Goal: Check status: Check status

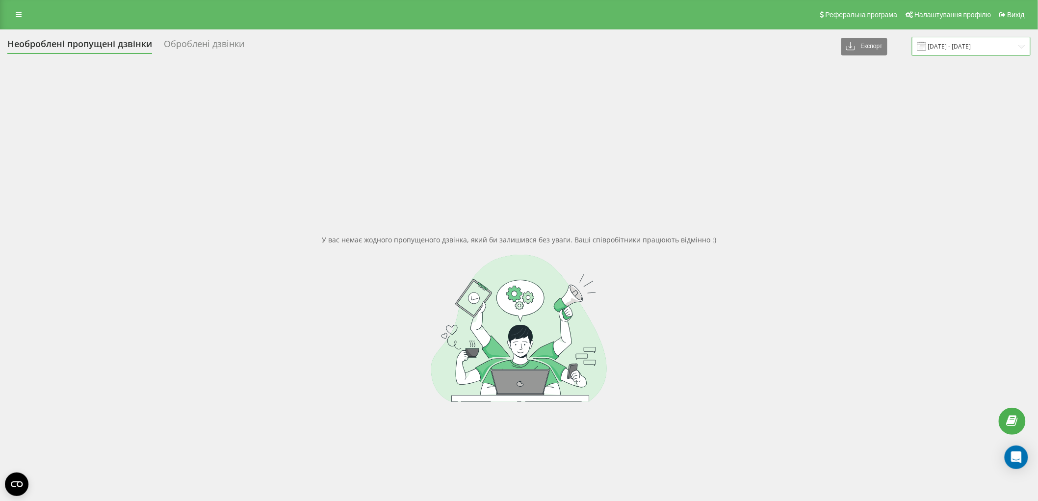
click at [1003, 41] on input "19.09.2025 - 19.09.2025" at bounding box center [971, 46] width 119 height 19
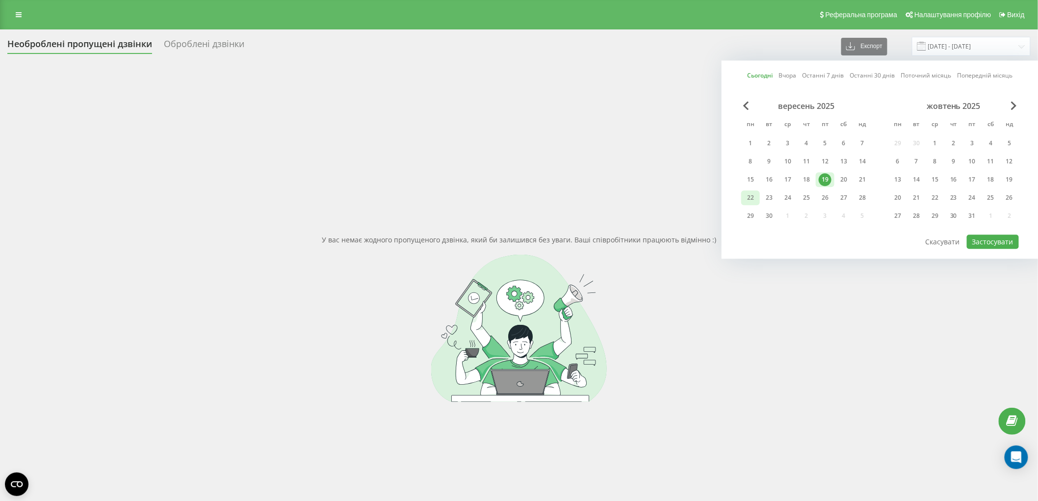
click at [751, 199] on div "22" at bounding box center [750, 197] width 13 height 13
click at [998, 237] on button "Застосувати" at bounding box center [993, 241] width 52 height 14
type input "[DATE] - [DATE]"
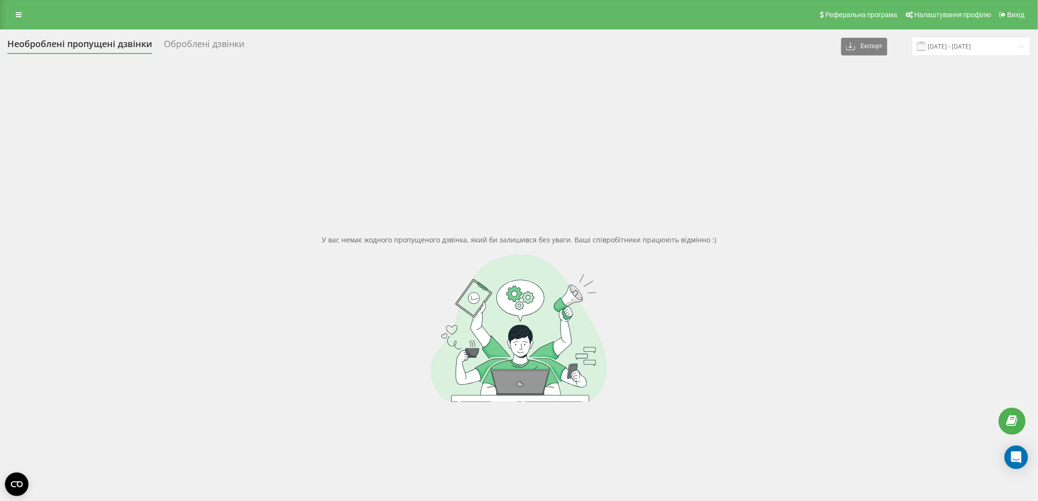
click at [399, 307] on div at bounding box center [518, 328] width 1023 height 147
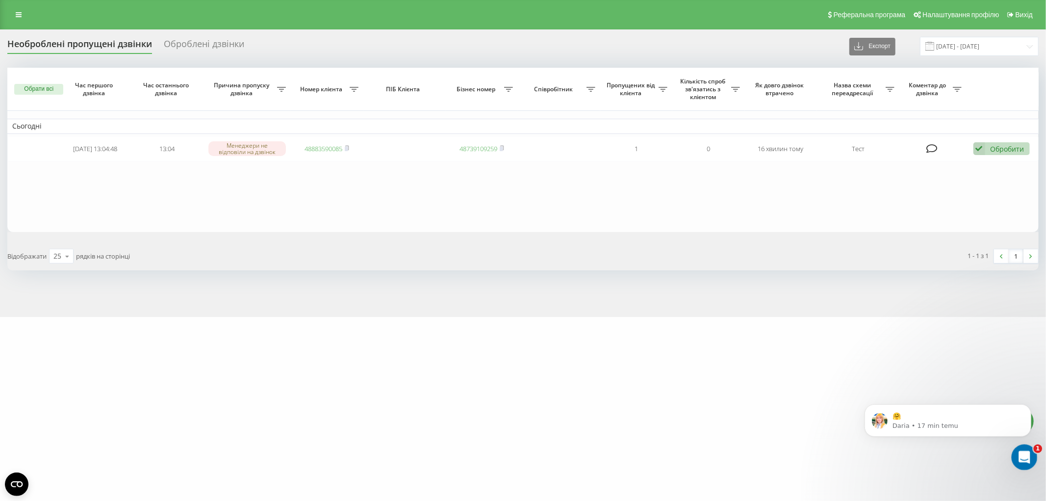
click at [1025, 453] on icon "Otwórz komunikator Intercom" at bounding box center [1023, 456] width 16 height 16
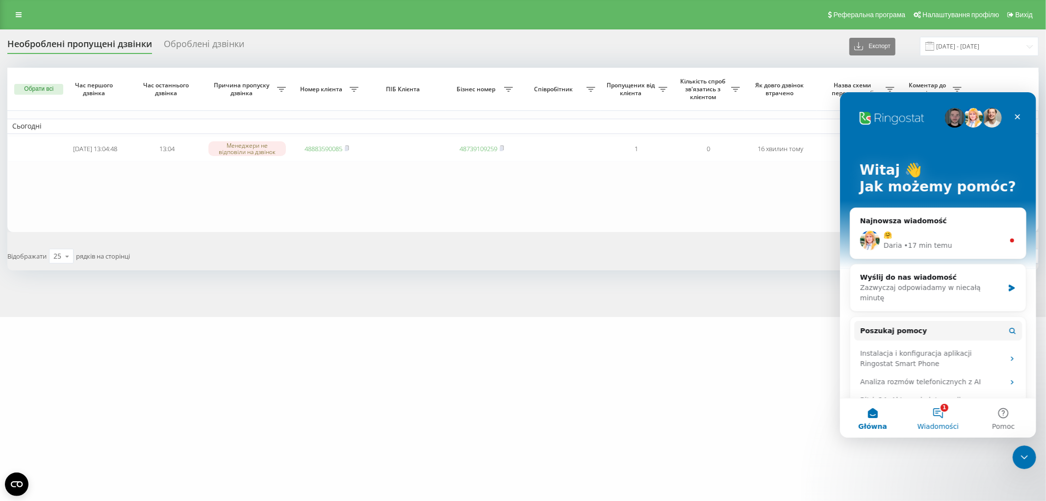
click at [941, 414] on button "1 Wiadomości" at bounding box center [937, 417] width 65 height 39
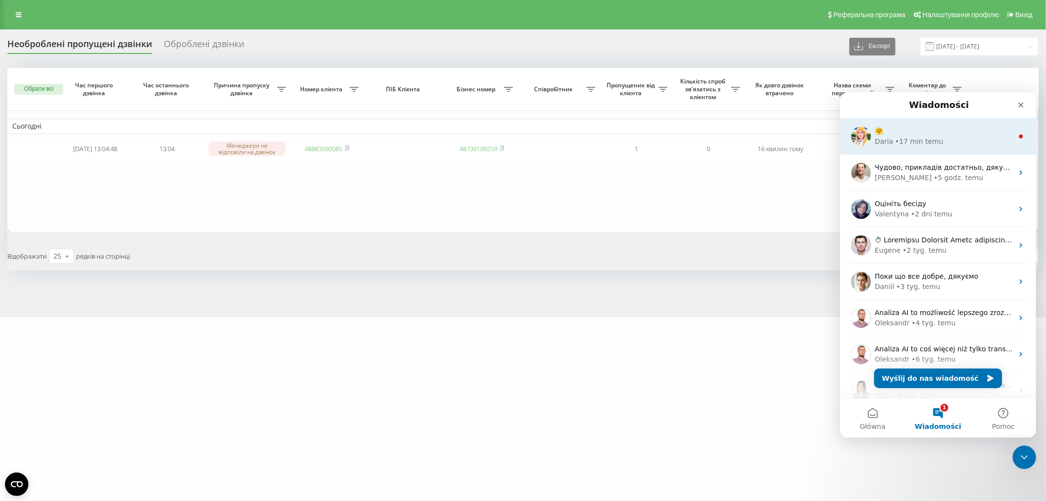
click at [944, 144] on div "Daria • 17 min temu" at bounding box center [944, 141] width 138 height 10
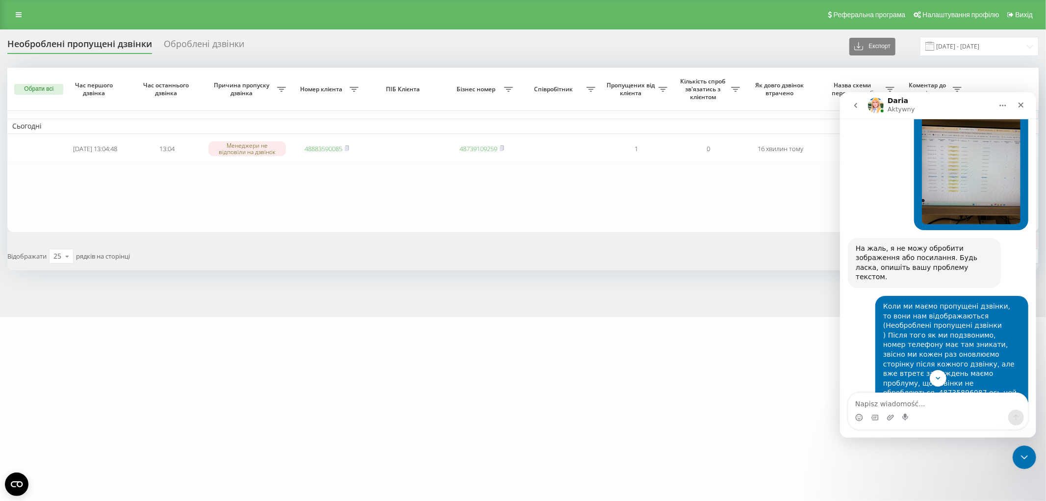
scroll to position [777, 0]
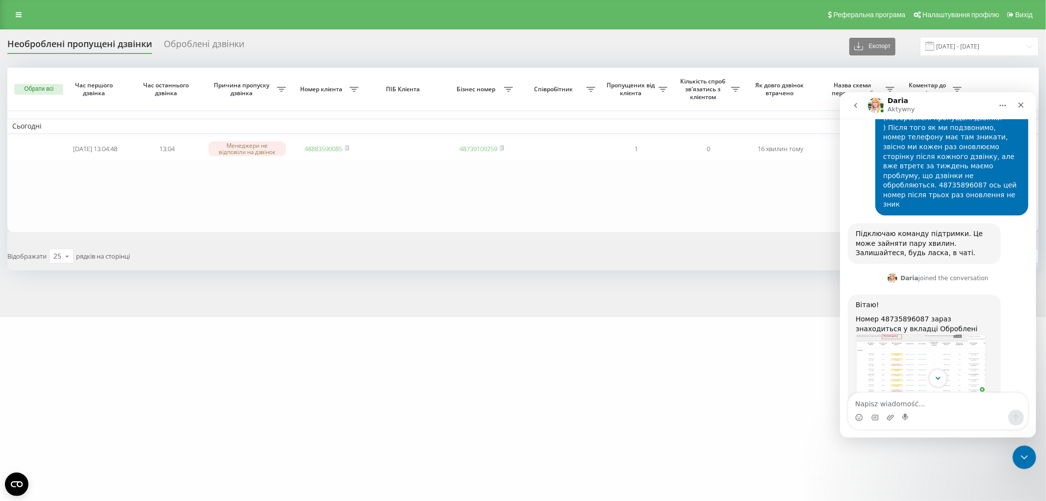
click at [939, 376] on icon "Scroll to bottom" at bounding box center [937, 377] width 9 height 9
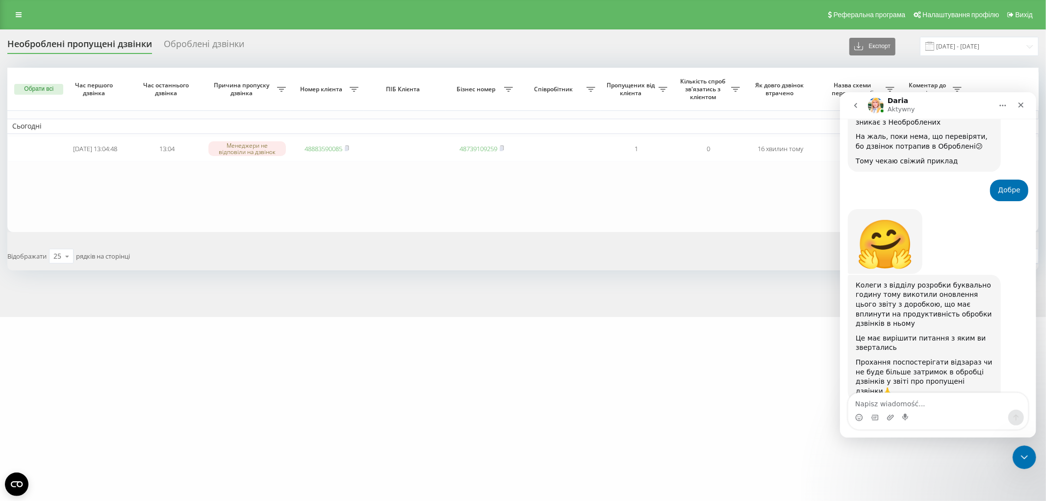
scroll to position [1665, 0]
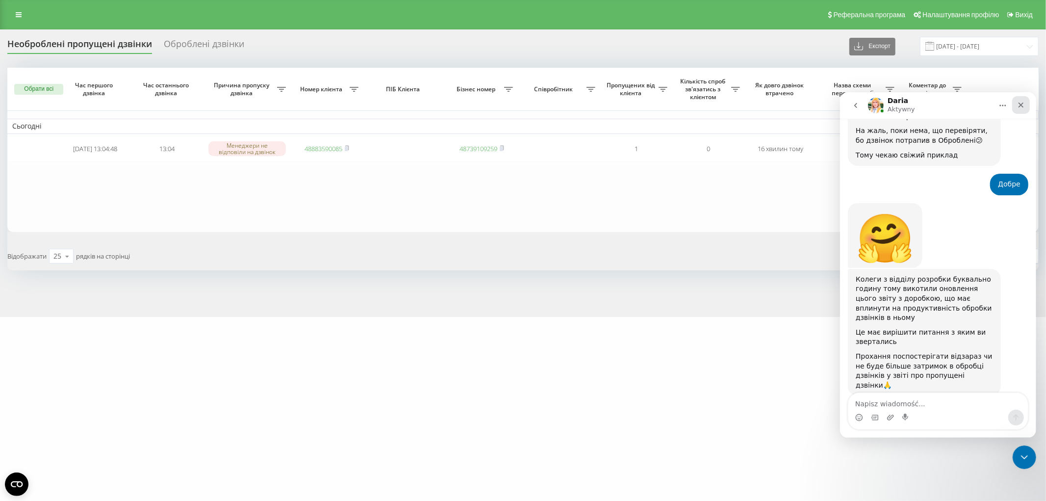
click at [1021, 105] on icon "Zamknij" at bounding box center [1020, 104] width 5 height 5
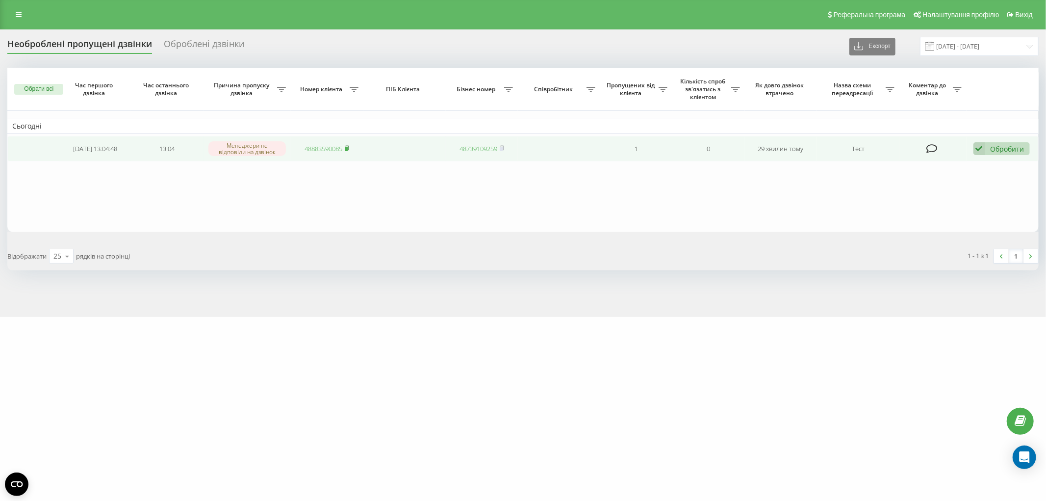
click at [346, 146] on icon at bounding box center [347, 148] width 4 height 6
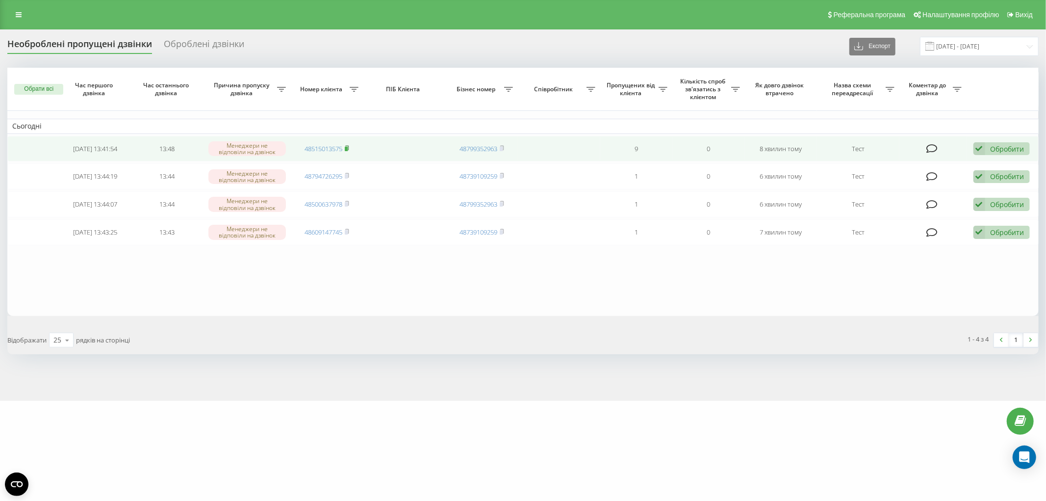
click at [348, 147] on rect at bounding box center [346, 149] width 3 height 4
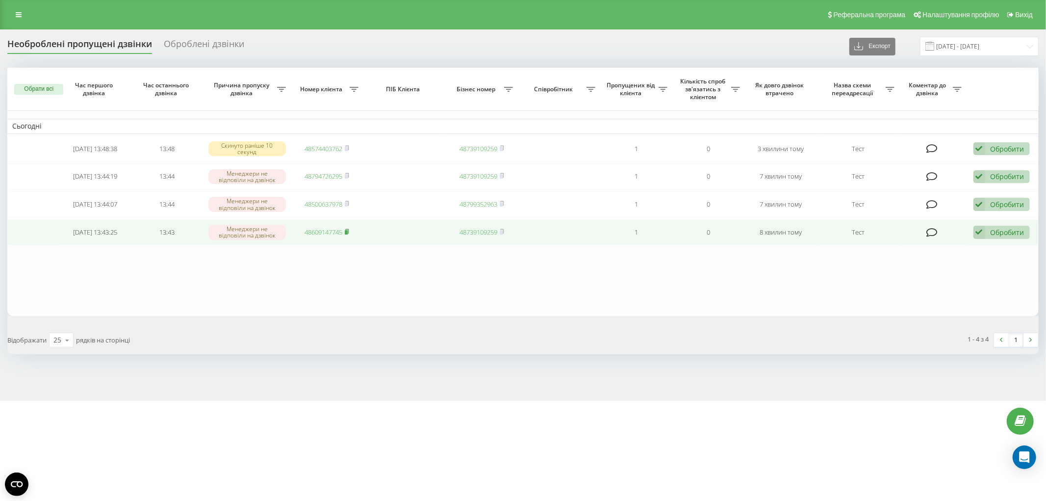
click at [346, 233] on rect at bounding box center [346, 232] width 3 height 4
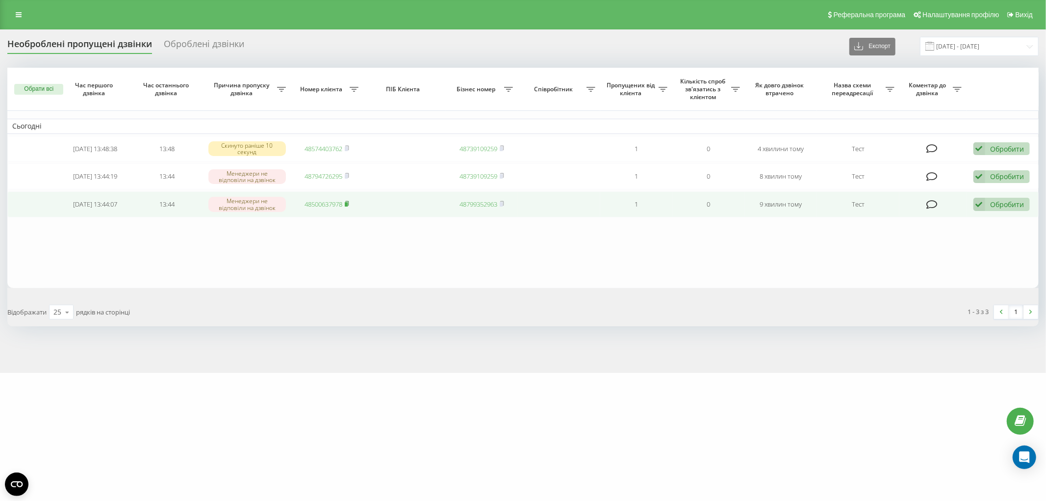
click at [348, 202] on rect at bounding box center [346, 204] width 3 height 4
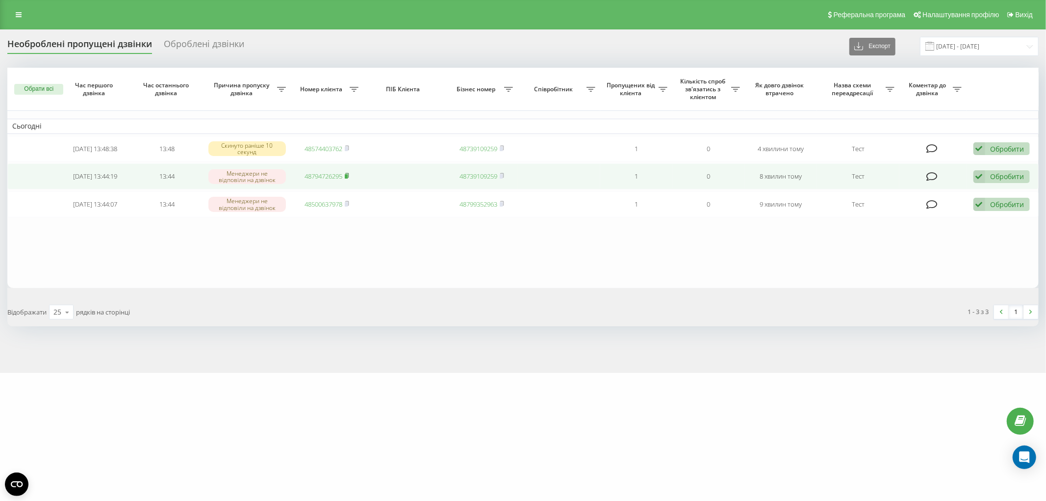
click at [348, 177] on rect at bounding box center [346, 176] width 3 height 4
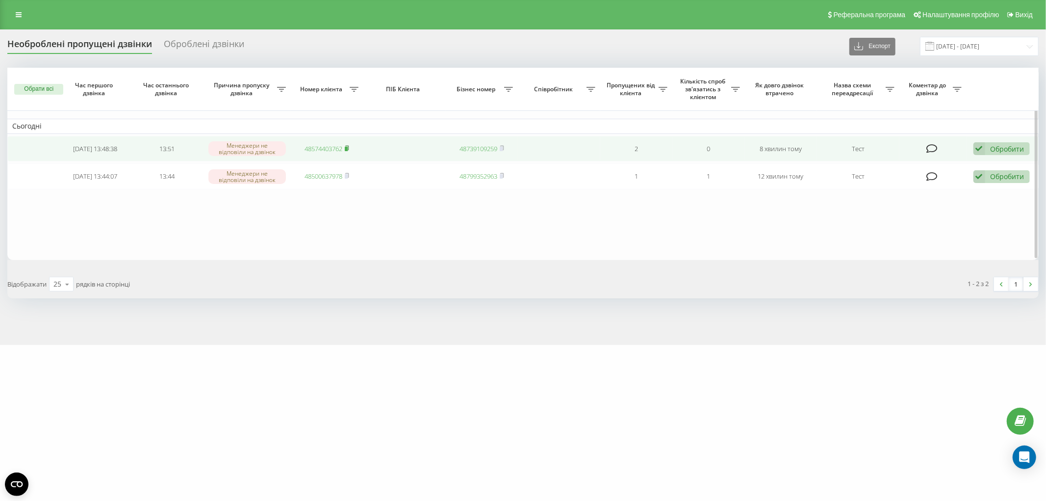
click at [346, 150] on icon at bounding box center [347, 148] width 4 height 6
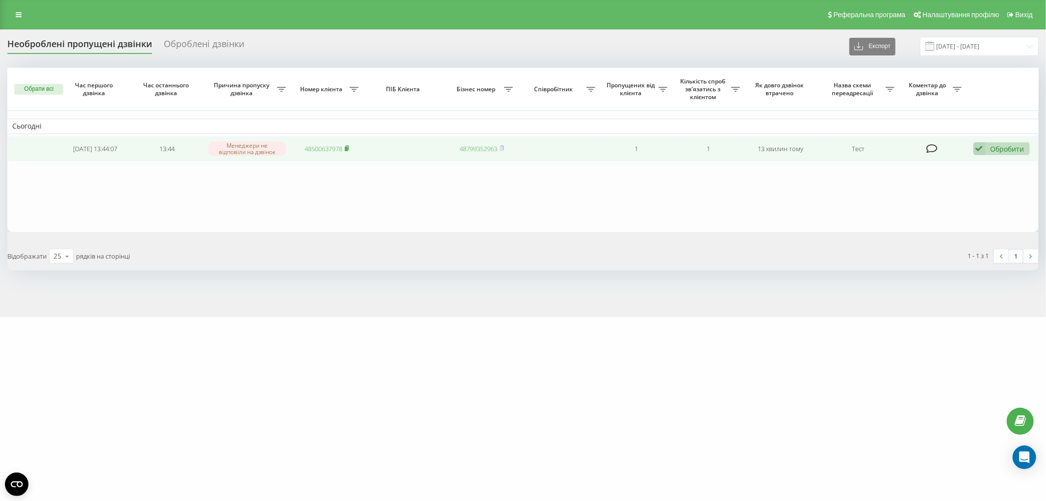
click at [346, 149] on rect at bounding box center [346, 149] width 3 height 4
